Goal: Navigation & Orientation: Find specific page/section

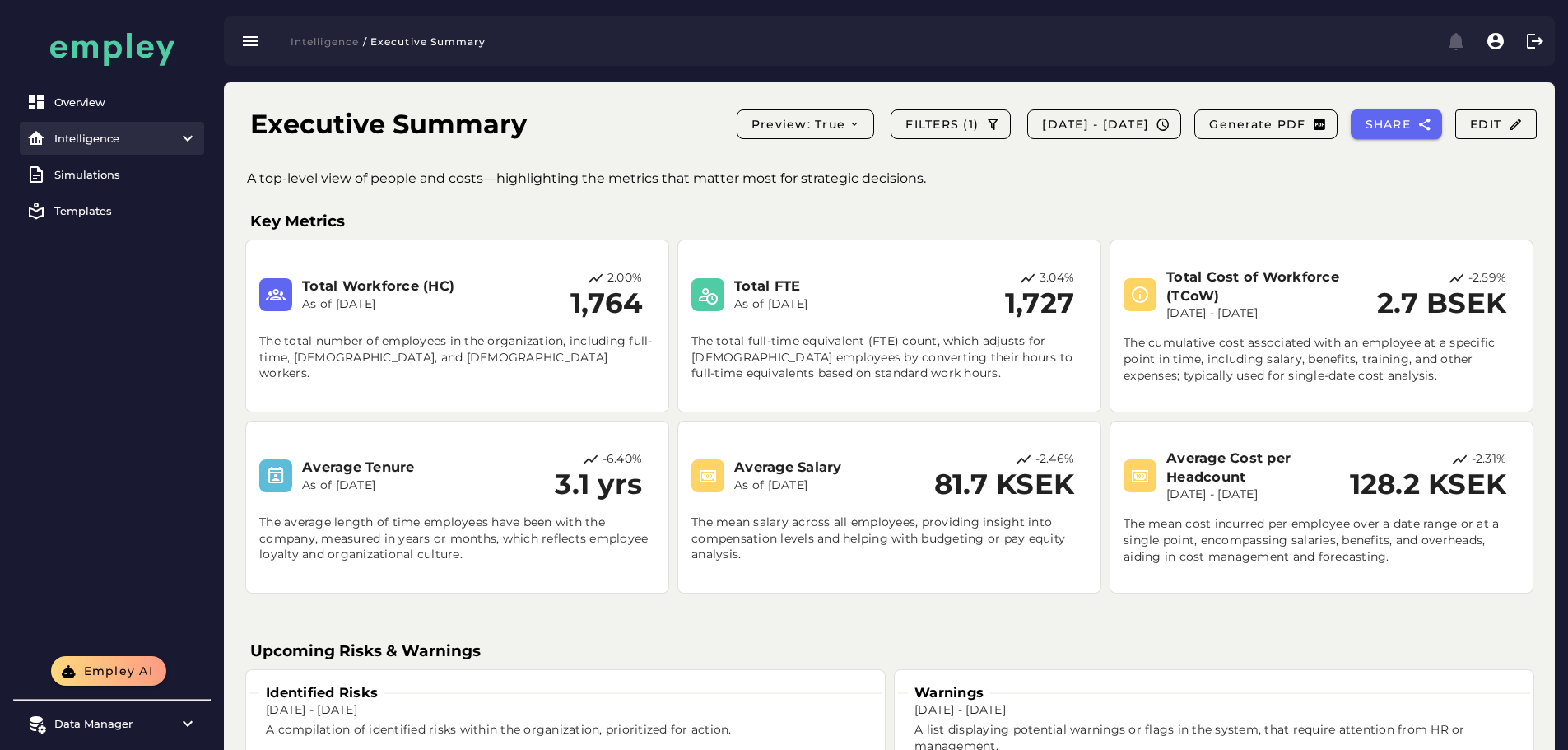
click at [63, 144] on div "Intelligence" at bounding box center [112, 139] width 116 height 13
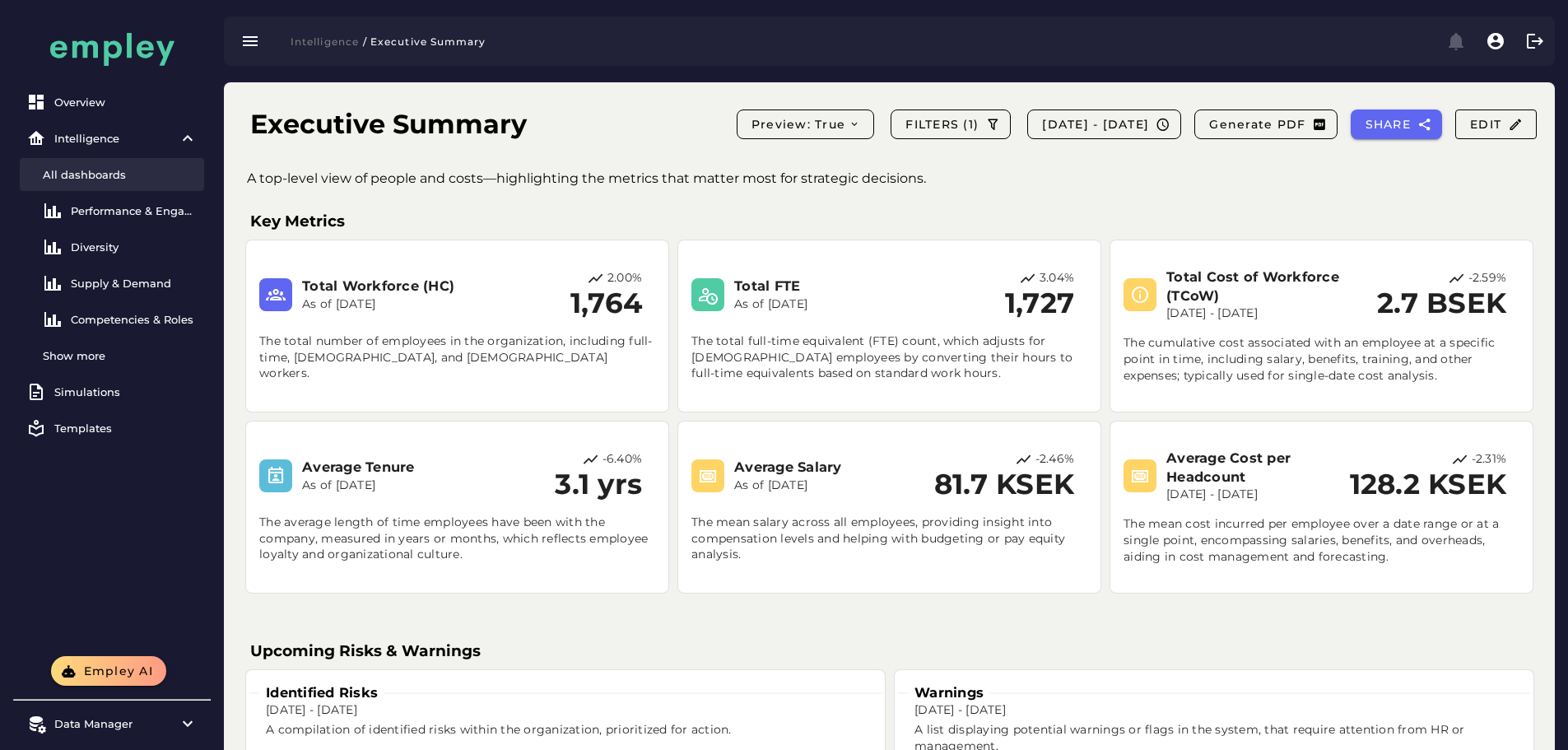
click at [89, 184] on link "All dashboards" at bounding box center [112, 174] width 184 height 33
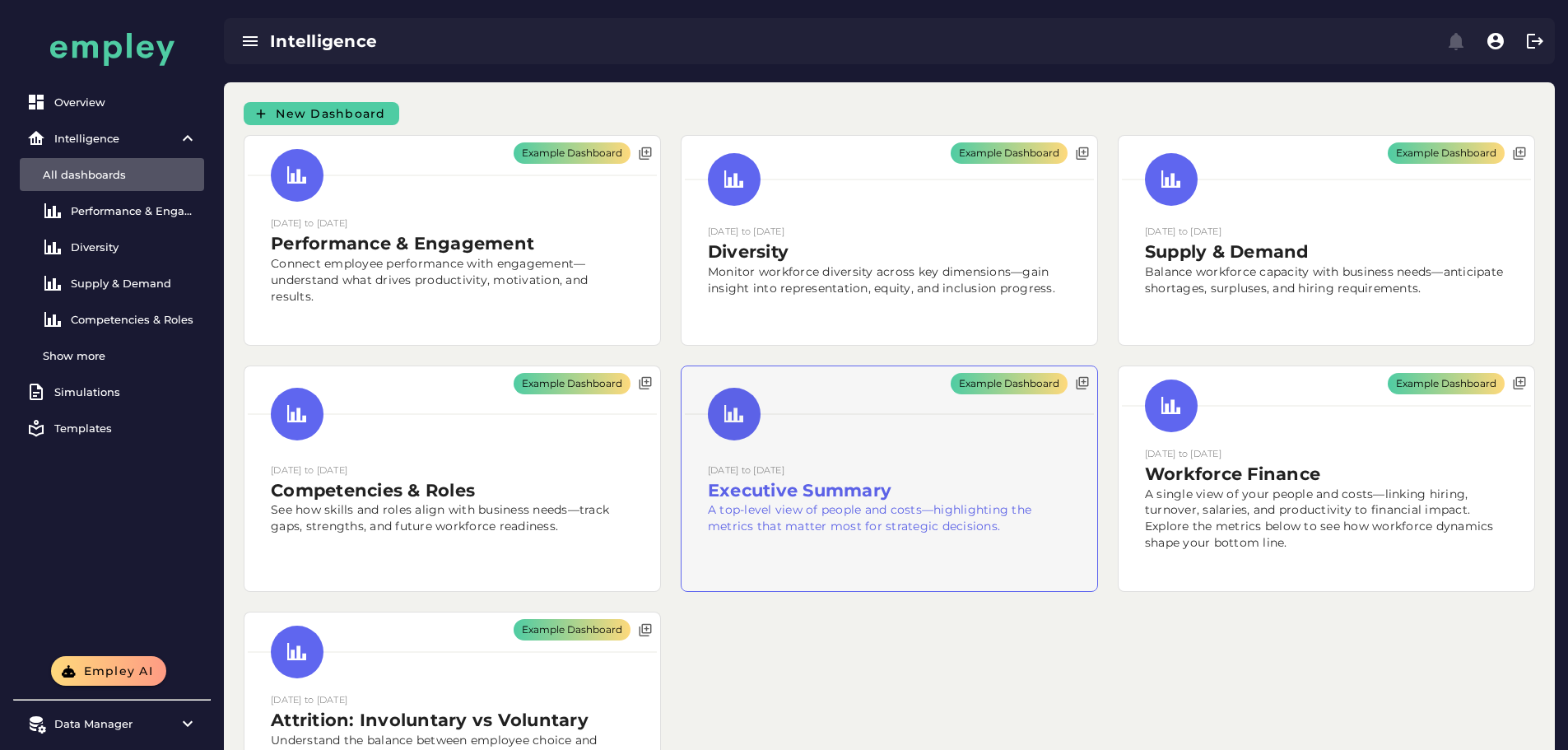
click at [682, 530] on div "Example Dashboard" at bounding box center [890, 478] width 416 height 225
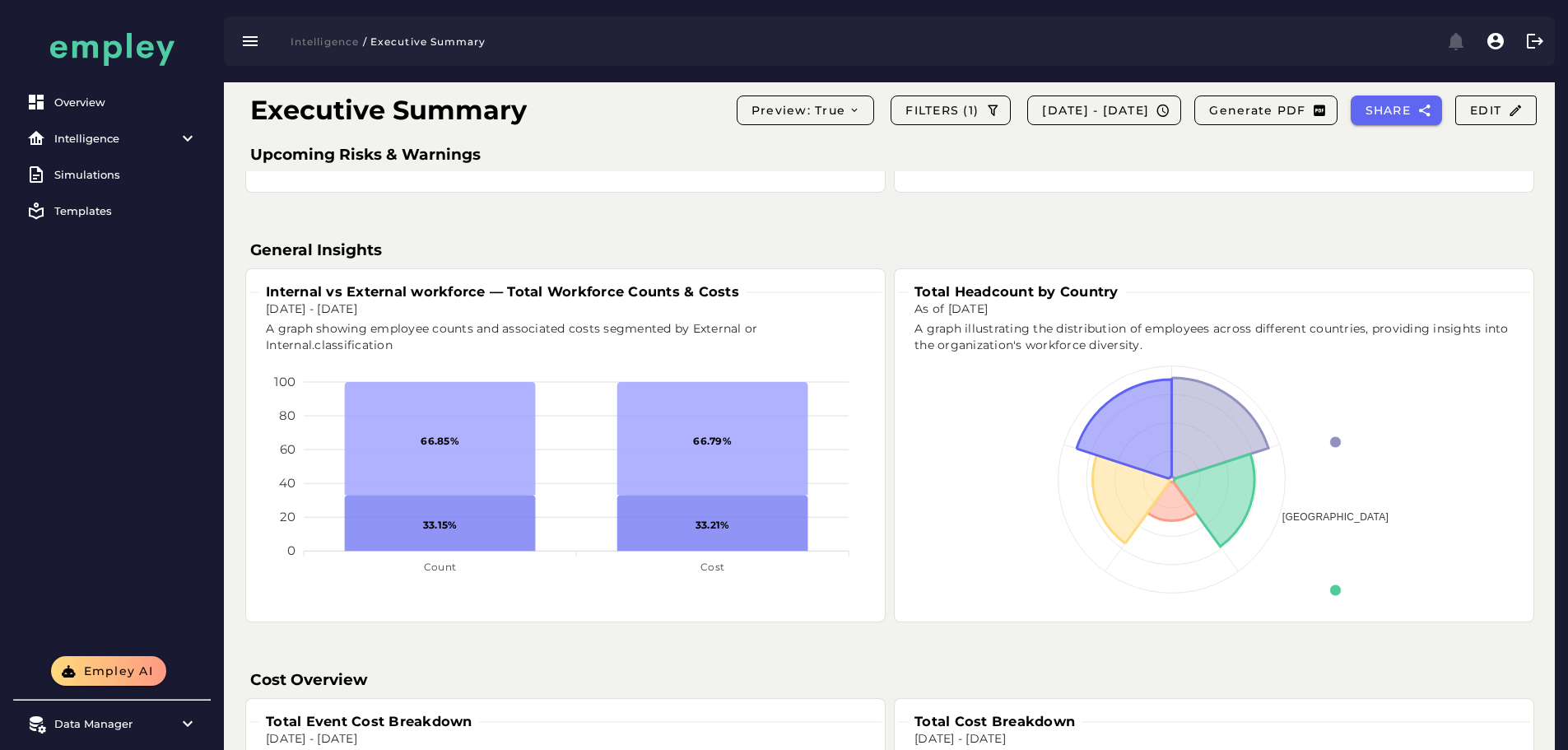
scroll to position [740, 0]
